Goal: Task Accomplishment & Management: Use online tool/utility

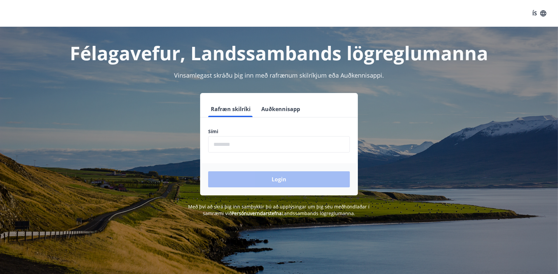
click at [272, 145] on input "phone" at bounding box center [279, 144] width 142 height 16
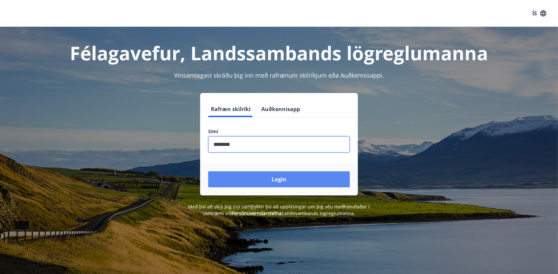
type input "********"
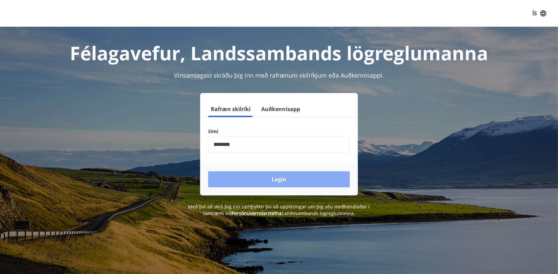
click at [270, 181] on button "Login" at bounding box center [279, 179] width 142 height 16
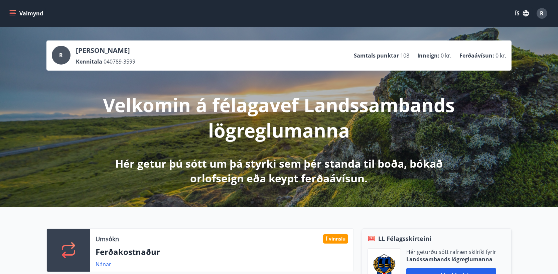
scroll to position [134, 0]
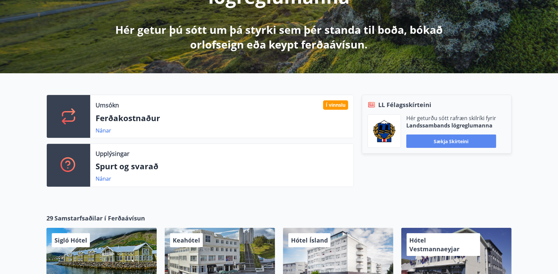
click at [463, 141] on button "Sækja skírteini" at bounding box center [451, 140] width 90 height 13
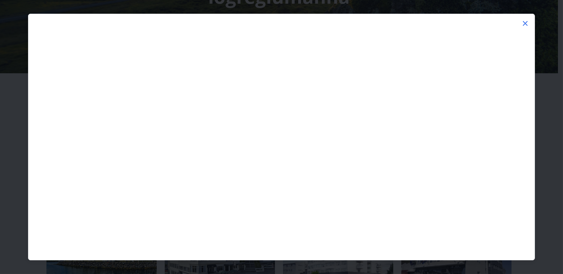
click at [527, 23] on icon at bounding box center [525, 23] width 8 height 8
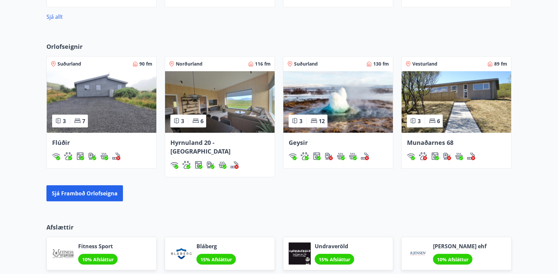
scroll to position [562, 0]
